Goal: Information Seeking & Learning: Understand process/instructions

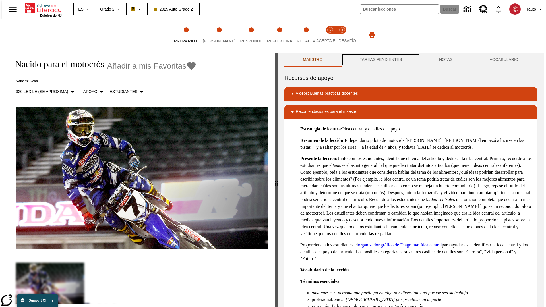
click at [380, 60] on button "TAREAS PENDIENTES" at bounding box center [380, 60] width 79 height 14
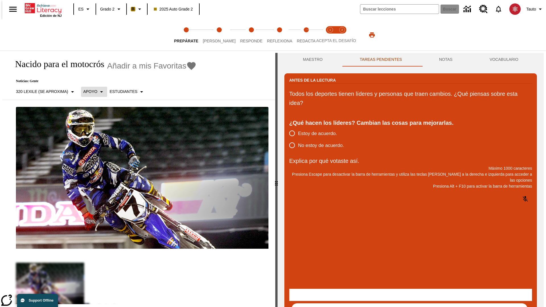
click at [91, 92] on p "Apoyo" at bounding box center [90, 92] width 14 height 6
click at [100, 125] on p "Apoyo" at bounding box center [100, 125] width 34 height 6
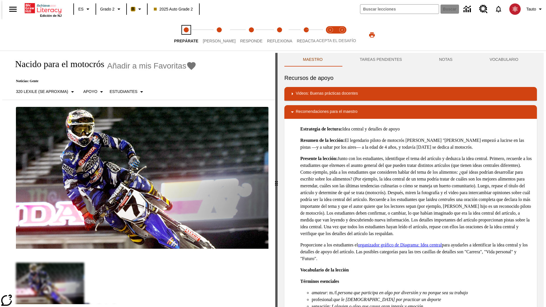
click at [186, 35] on span "Prepárate" at bounding box center [186, 39] width 24 height 10
click at [380, 60] on button "TAREAS PENDIENTES" at bounding box center [380, 60] width 79 height 14
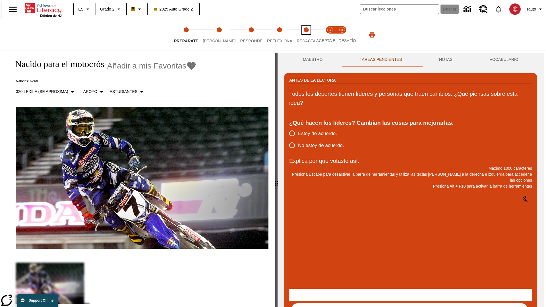
click at [300, 35] on span "Redacta" at bounding box center [306, 39] width 19 height 10
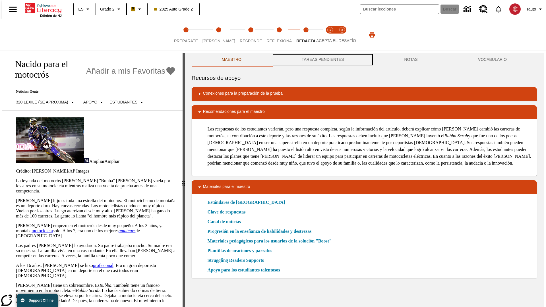
scroll to position [0, 0]
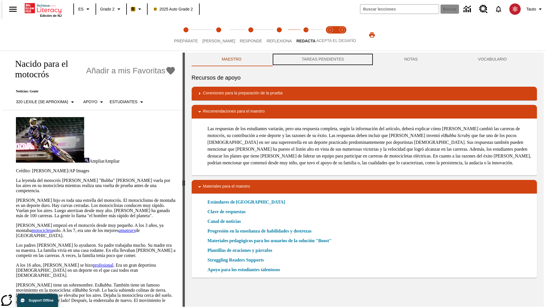
click at [322, 60] on button "TAREAS PENDIENTES" at bounding box center [323, 60] width 102 height 14
